Goal: Information Seeking & Learning: Learn about a topic

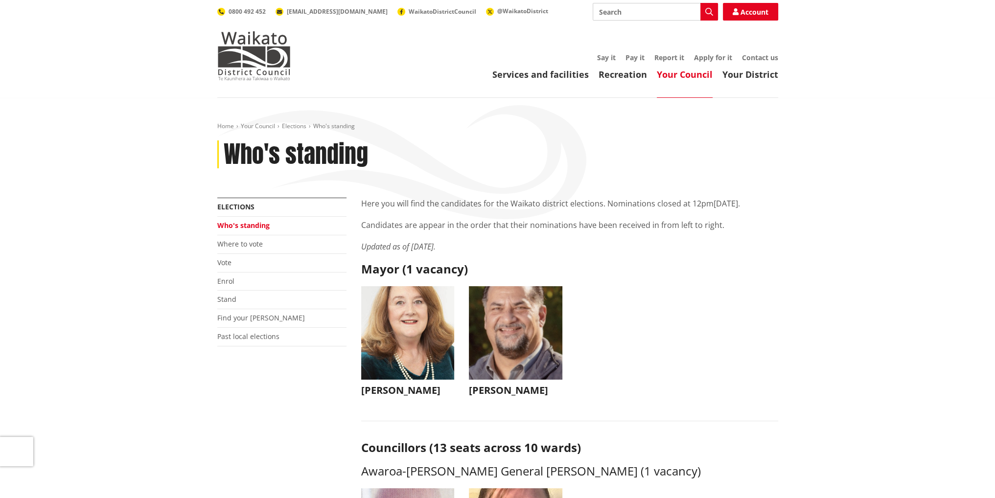
click at [542, 333] on img "button" at bounding box center [515, 332] width 93 height 93
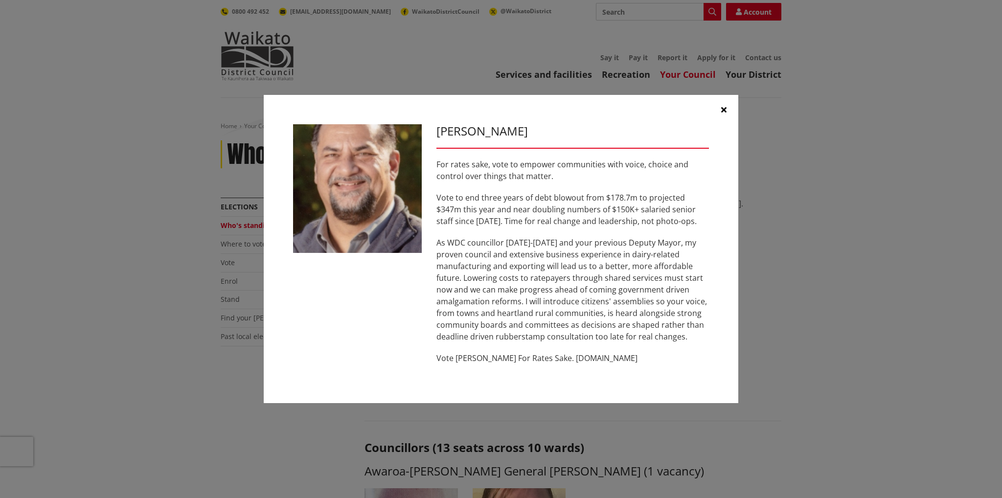
click at [724, 109] on icon "button" at bounding box center [723, 110] width 5 height 8
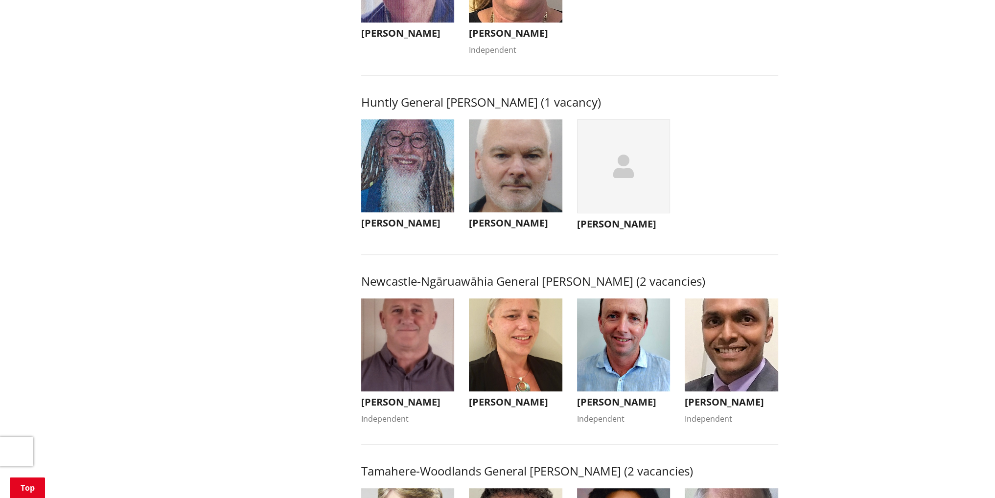
scroll to position [587, 0]
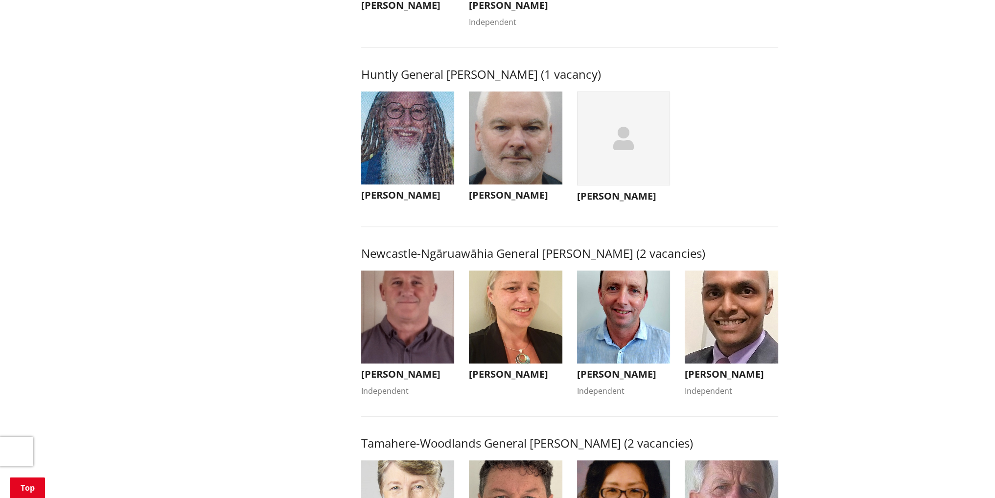
click at [429, 327] on img "button" at bounding box center [407, 317] width 93 height 93
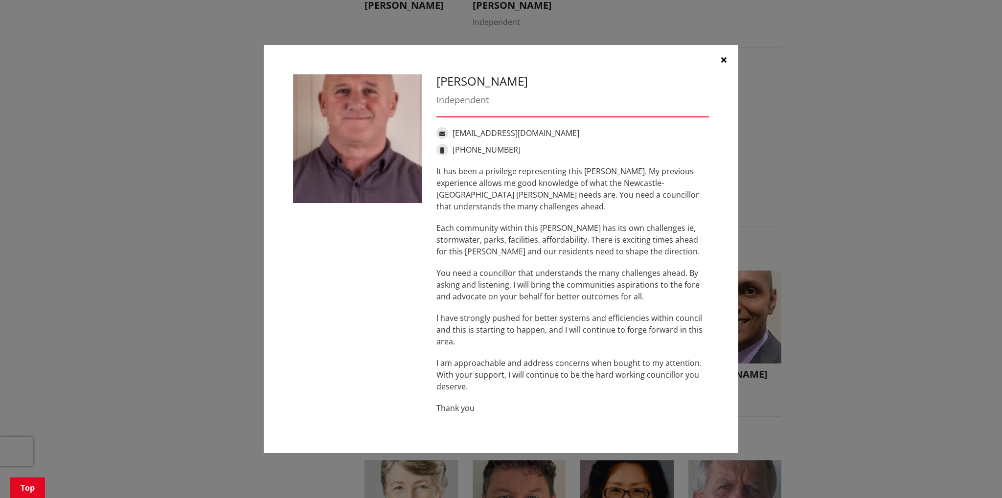
click at [720, 60] on button "button" at bounding box center [723, 59] width 29 height 29
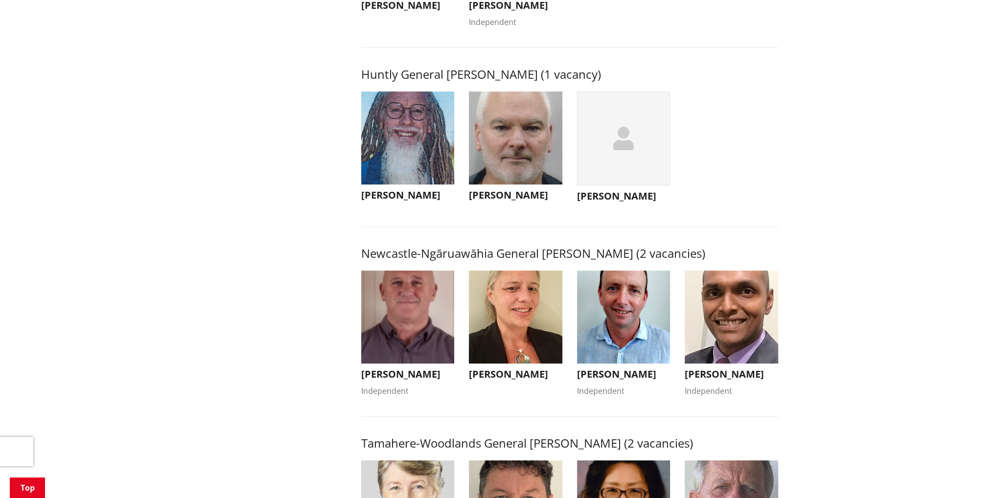
click at [631, 332] on img "button" at bounding box center [623, 317] width 93 height 93
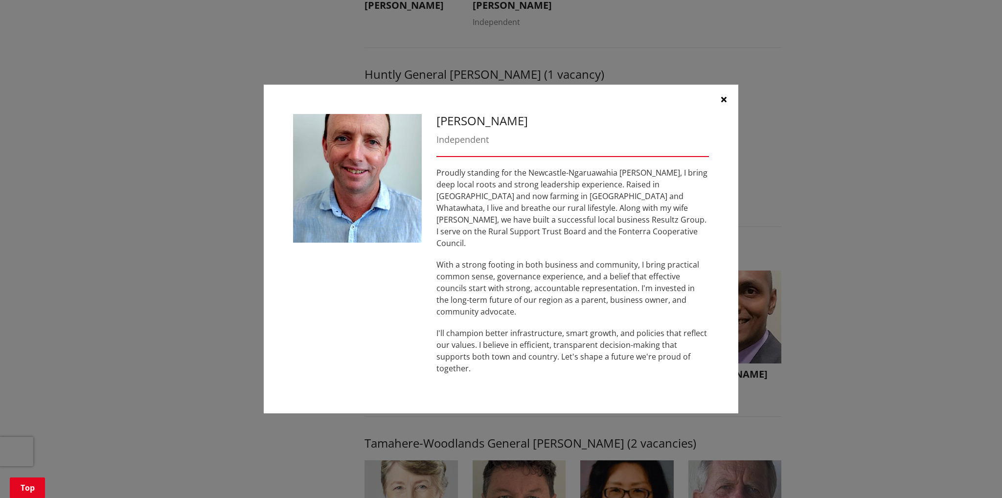
click at [716, 112] on button "button" at bounding box center [723, 99] width 29 height 29
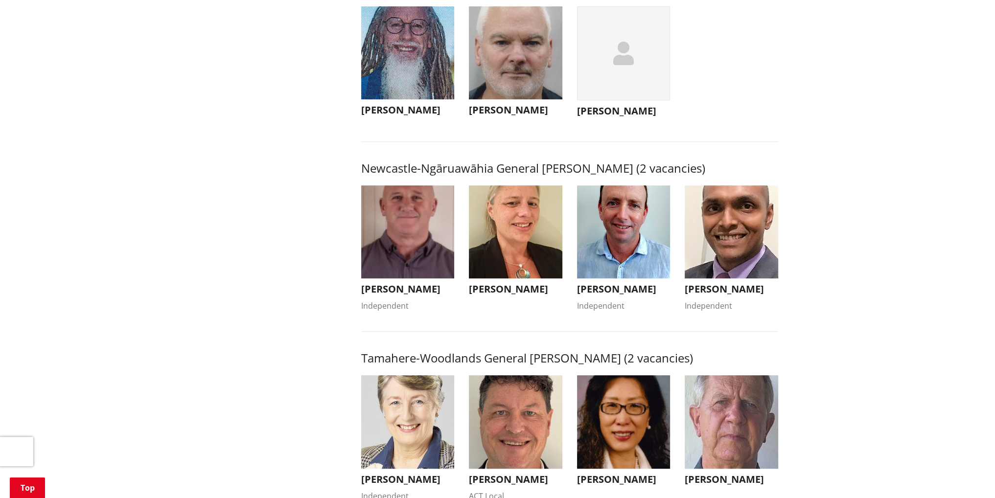
scroll to position [734, 0]
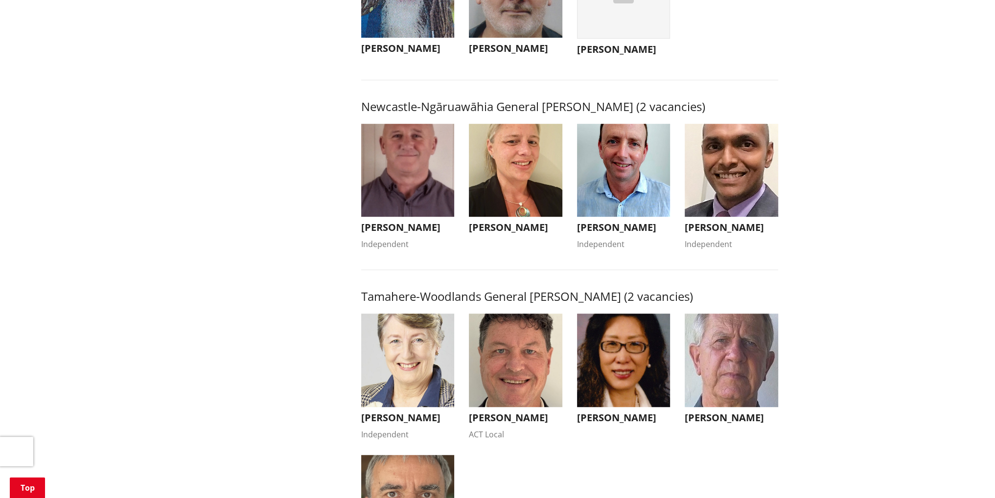
click at [542, 212] on img "button" at bounding box center [515, 170] width 93 height 93
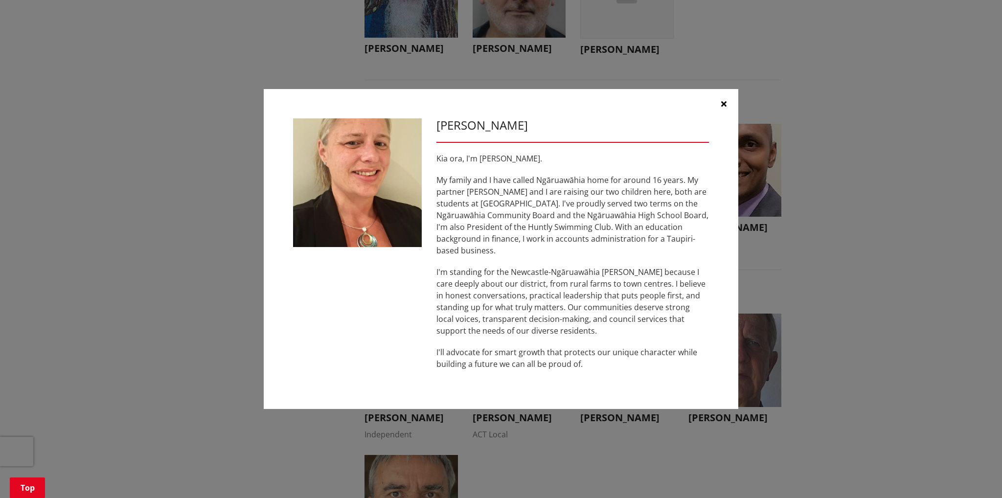
click at [725, 108] on icon "button" at bounding box center [723, 104] width 5 height 8
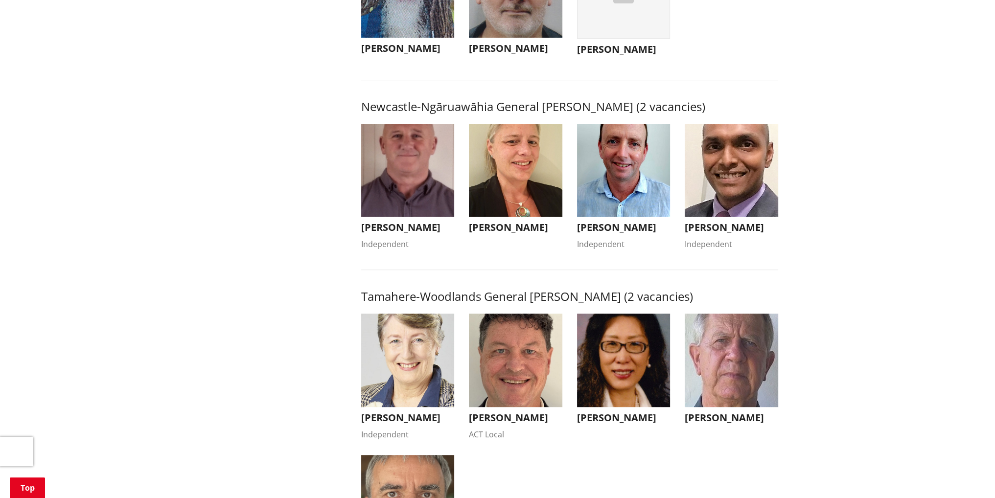
click at [759, 177] on img "button" at bounding box center [731, 170] width 93 height 93
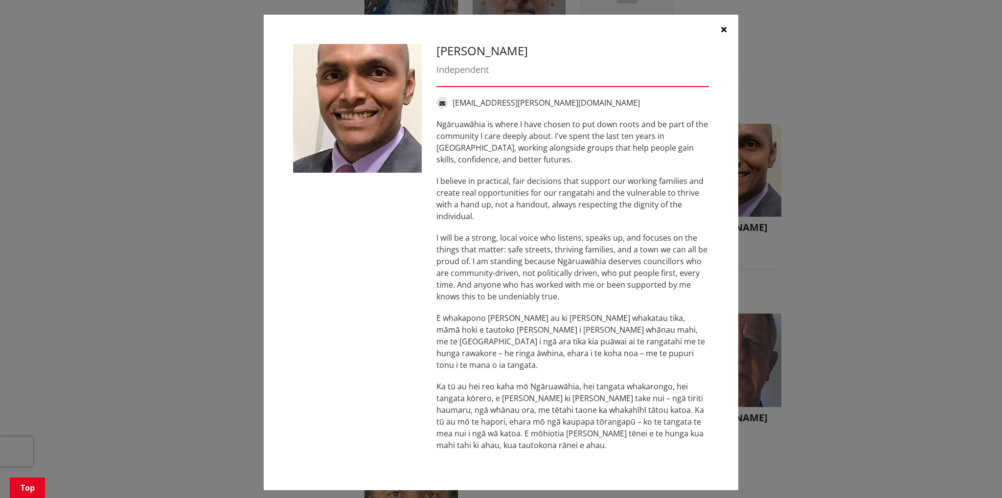
click at [722, 33] on icon "button" at bounding box center [723, 29] width 5 height 8
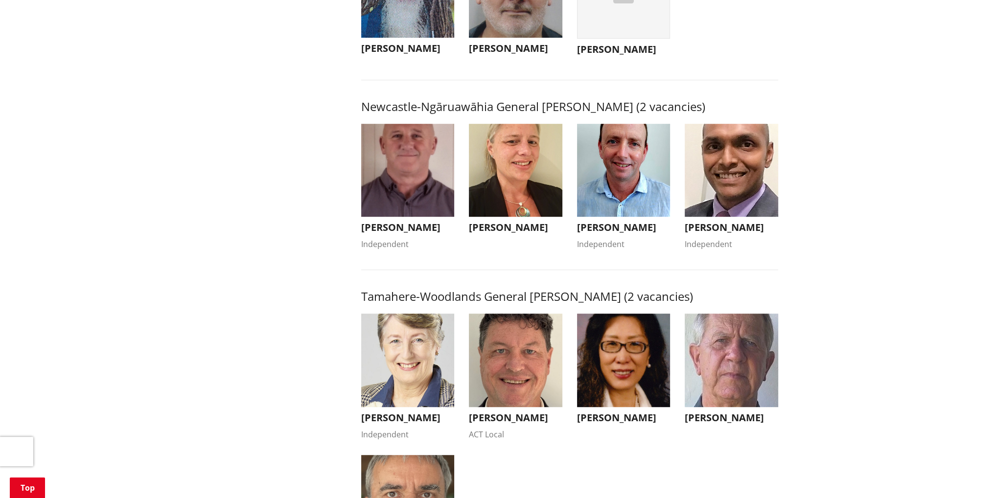
click at [424, 196] on img "button" at bounding box center [407, 170] width 93 height 93
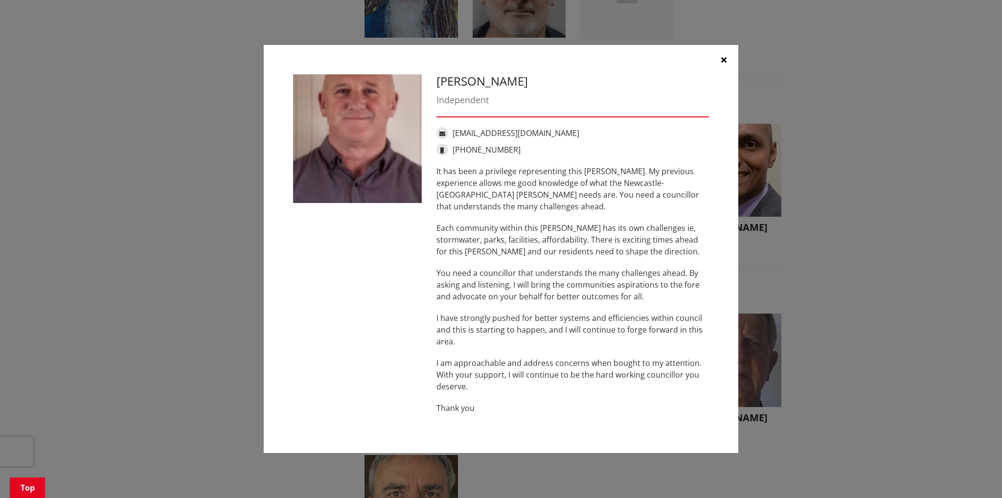
click at [725, 62] on icon "button" at bounding box center [723, 60] width 5 height 8
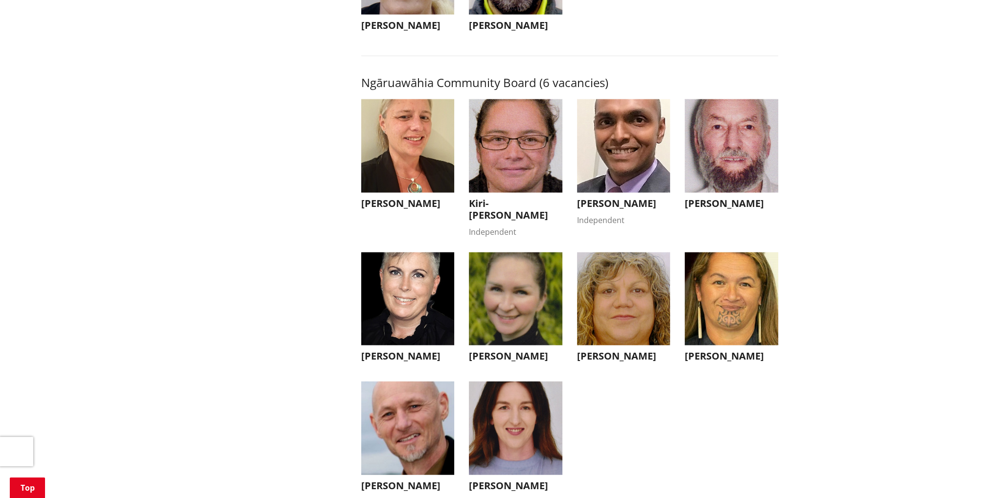
scroll to position [2985, 0]
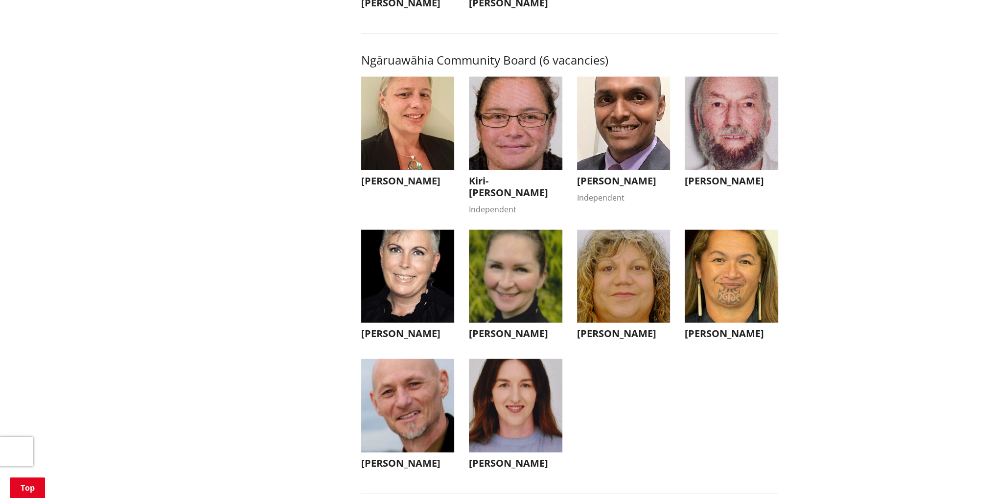
click at [731, 155] on img "button" at bounding box center [731, 123] width 93 height 93
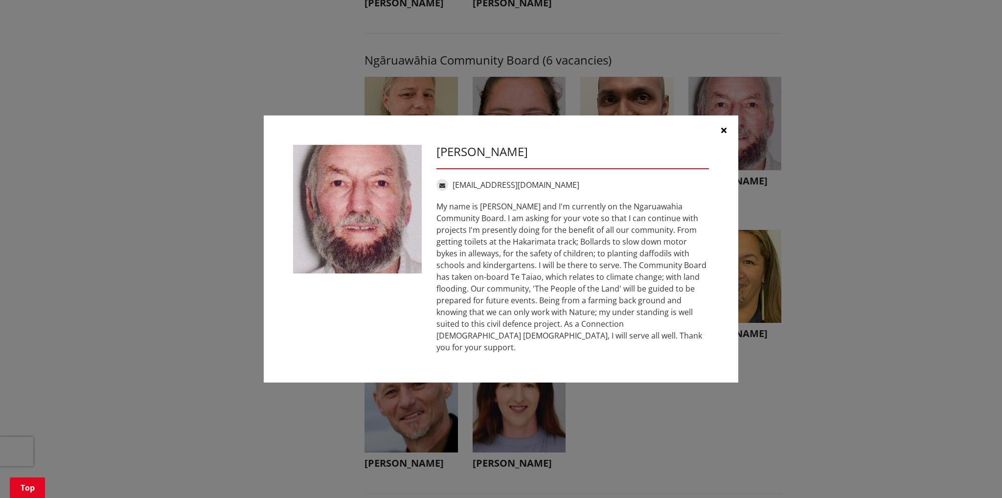
click at [726, 134] on icon "button" at bounding box center [723, 130] width 5 height 8
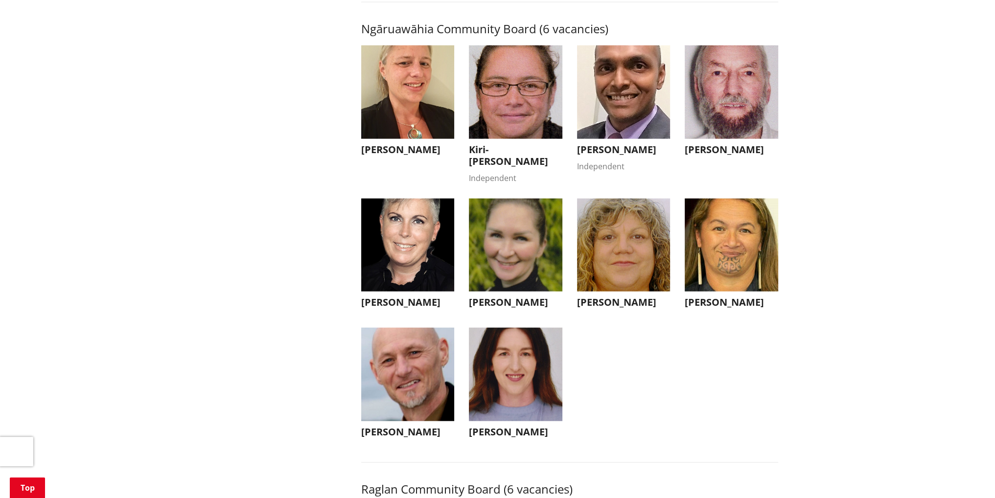
scroll to position [3034, 0]
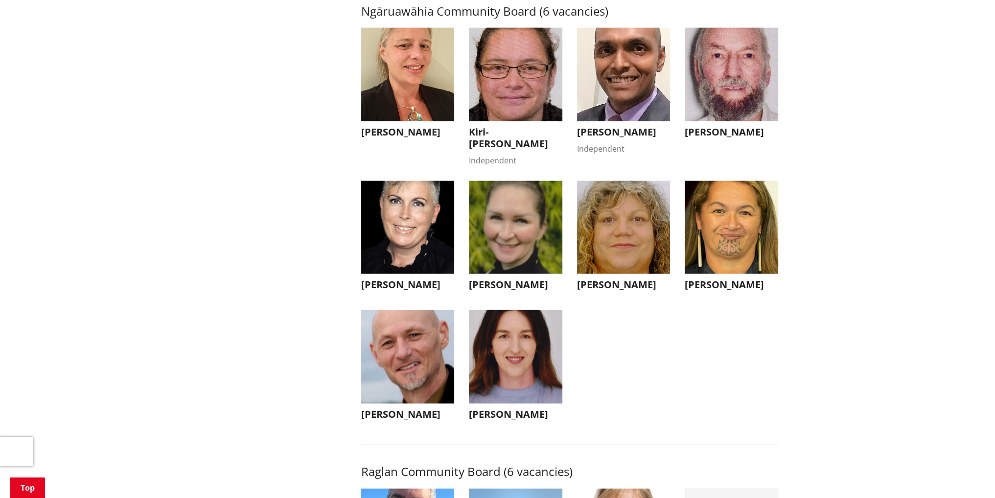
click at [497, 385] on img "button" at bounding box center [515, 356] width 93 height 93
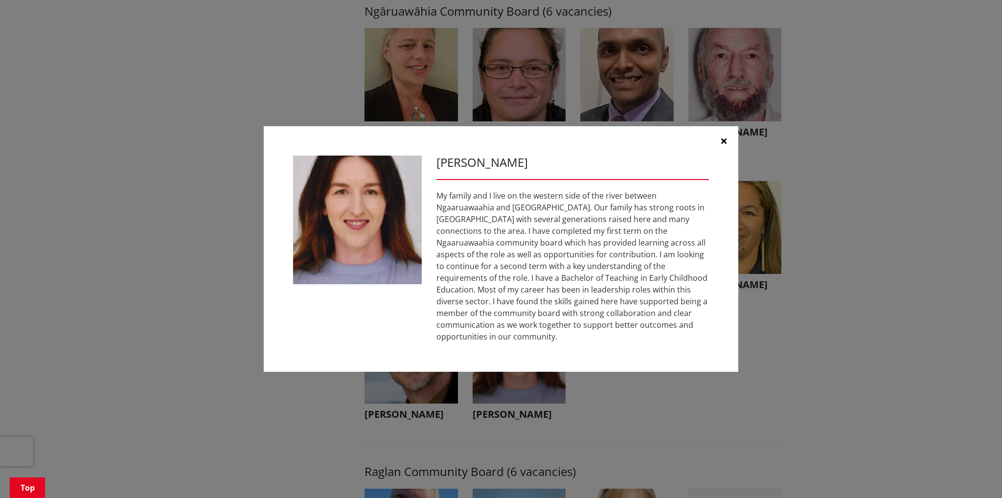
click at [722, 145] on icon "button" at bounding box center [723, 141] width 5 height 8
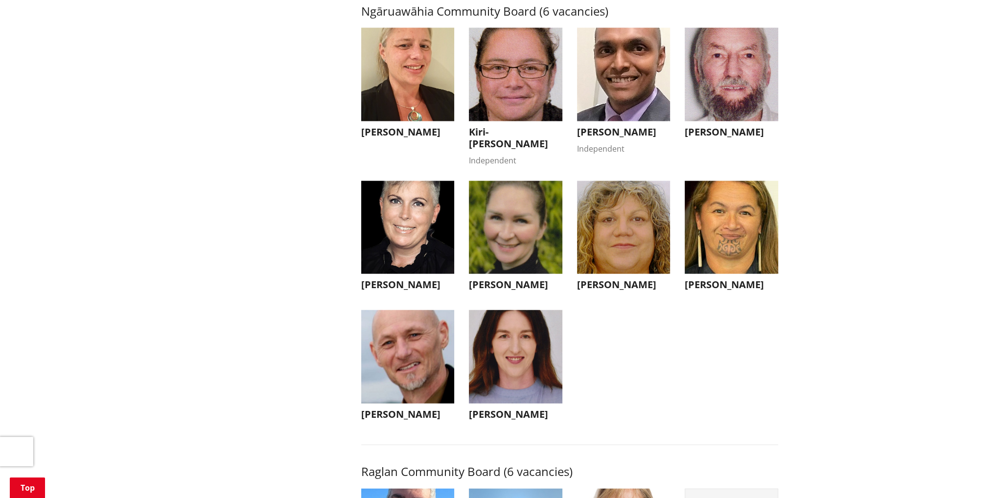
click at [419, 385] on img "button" at bounding box center [407, 356] width 93 height 93
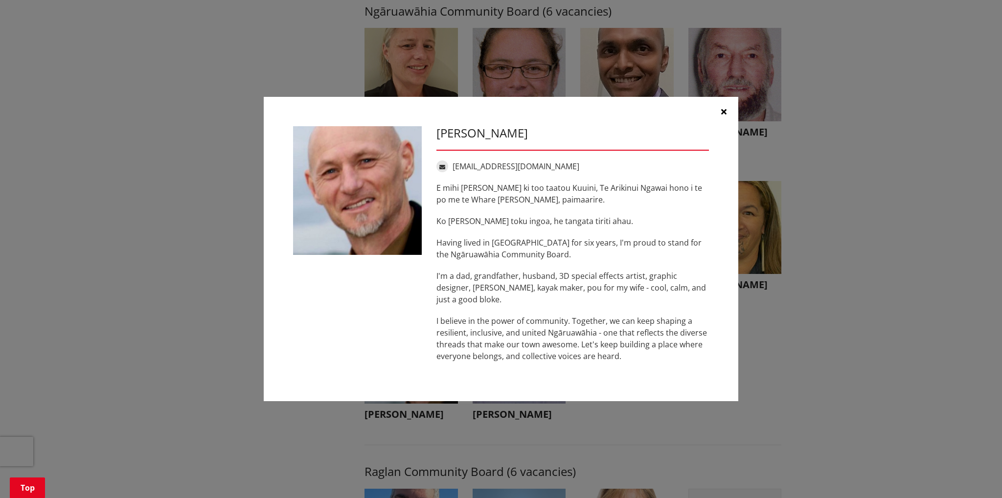
click at [719, 112] on button "button" at bounding box center [723, 111] width 29 height 29
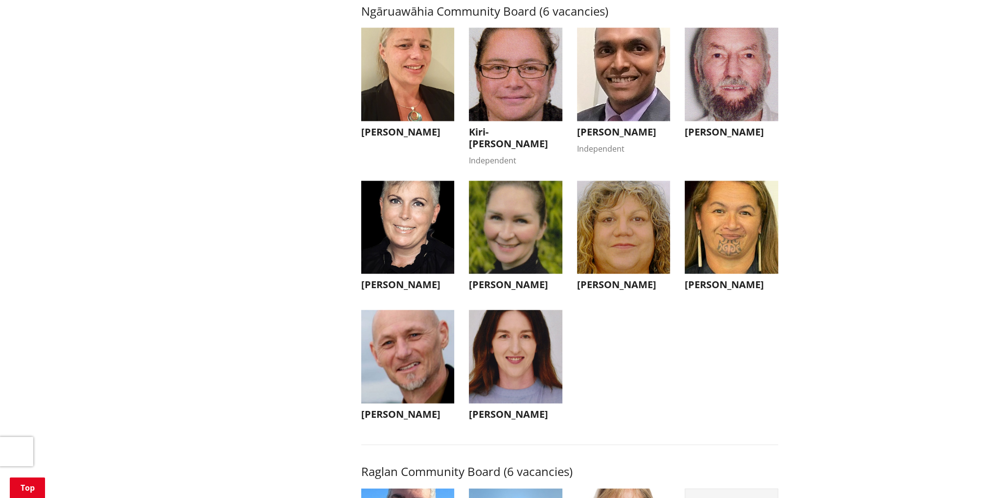
click at [763, 226] on img "button" at bounding box center [731, 227] width 93 height 93
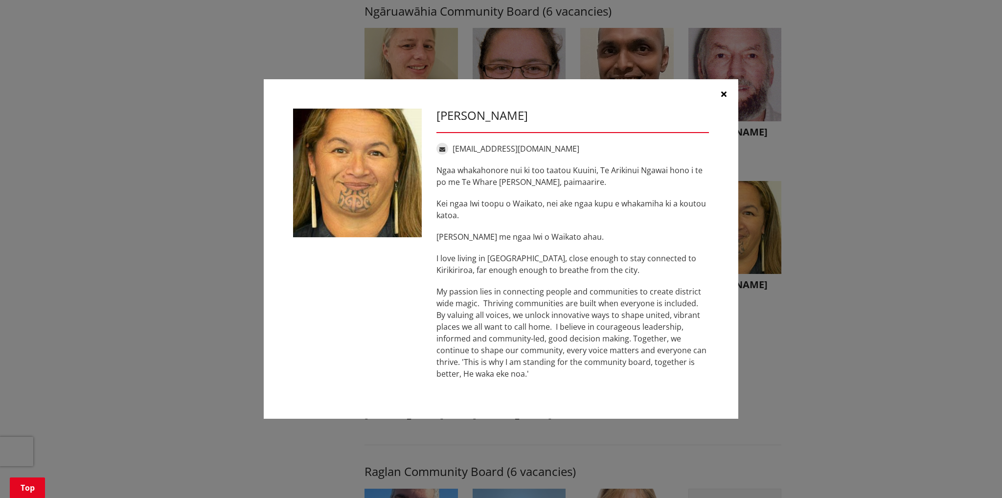
click at [728, 95] on button "button" at bounding box center [723, 93] width 29 height 29
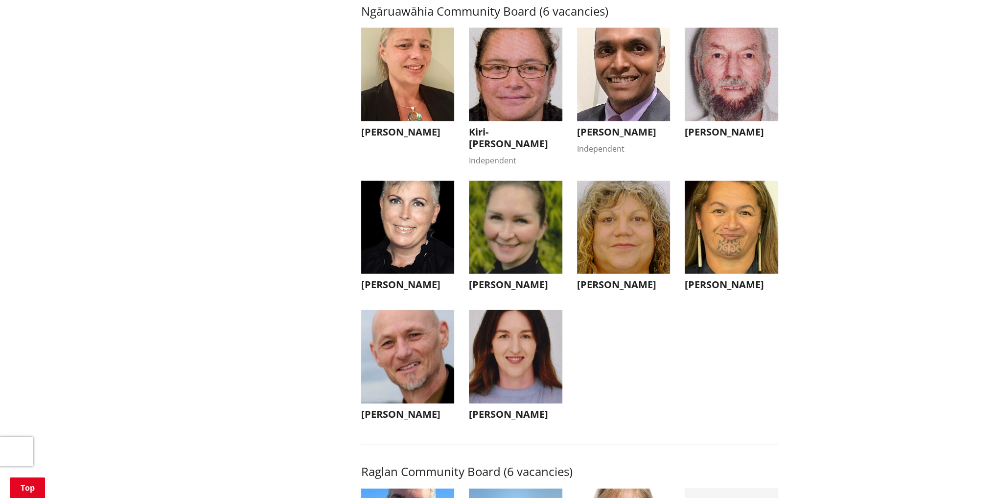
click at [524, 250] on img "button" at bounding box center [515, 227] width 93 height 93
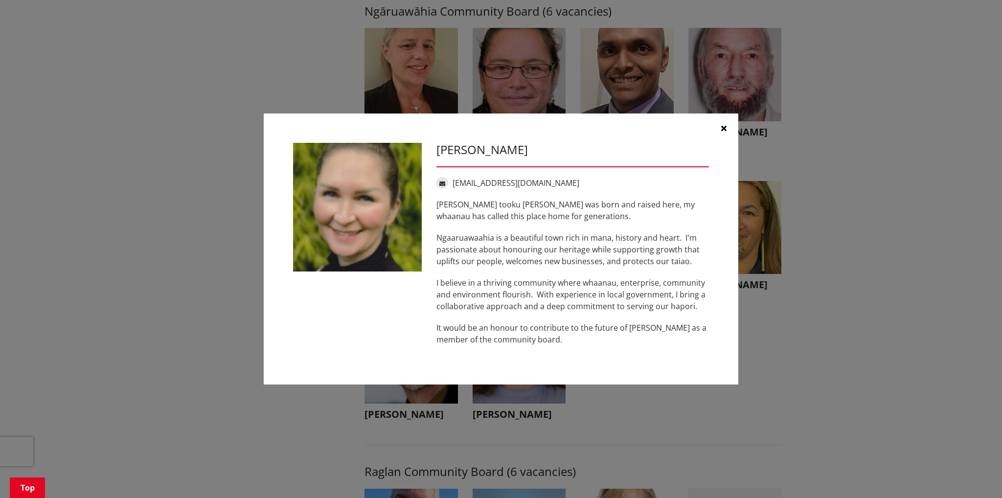
click at [717, 129] on button "button" at bounding box center [723, 128] width 29 height 29
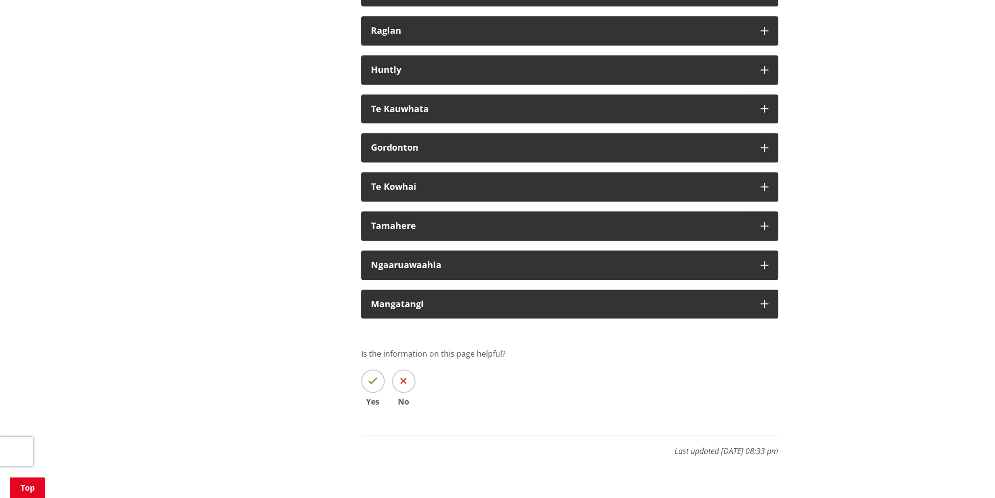
scroll to position [5872, 0]
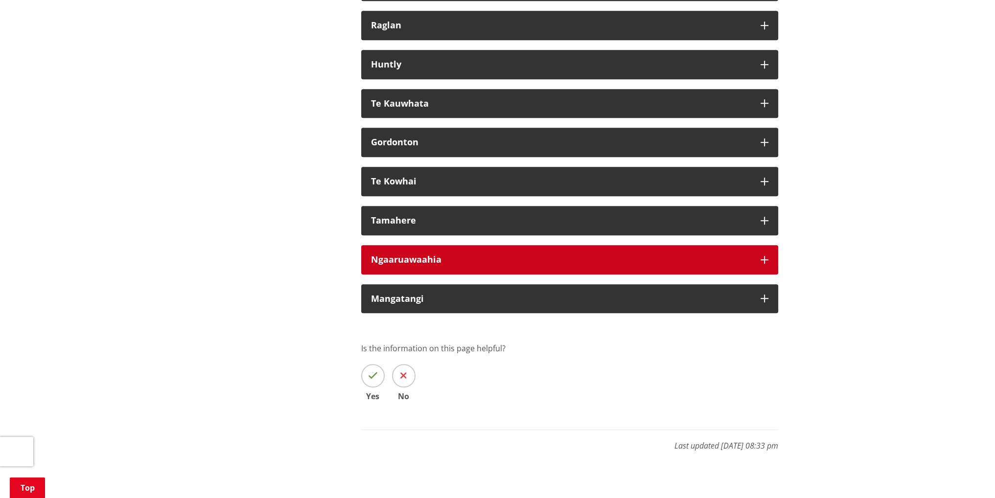
click at [405, 275] on button "Ngaaruawaahia" at bounding box center [569, 259] width 417 height 29
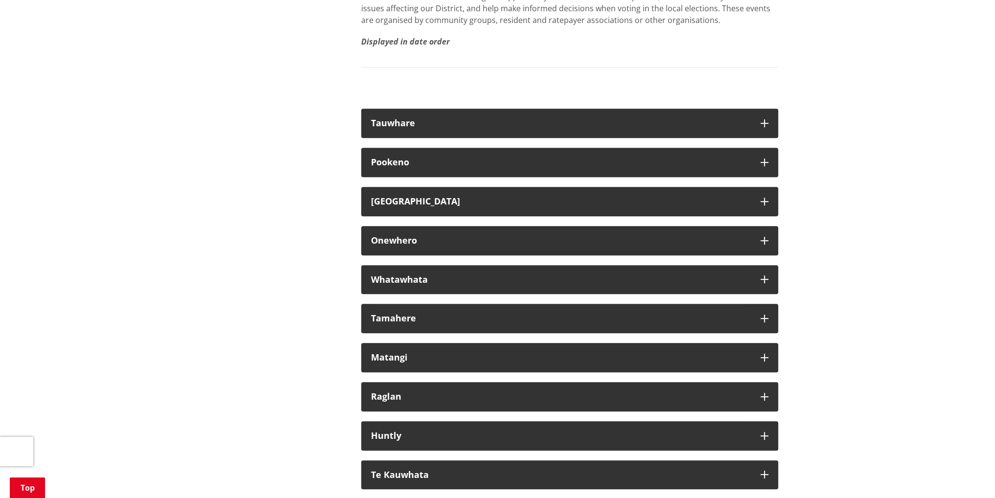
scroll to position [5334, 0]
